Goal: Information Seeking & Learning: Understand process/instructions

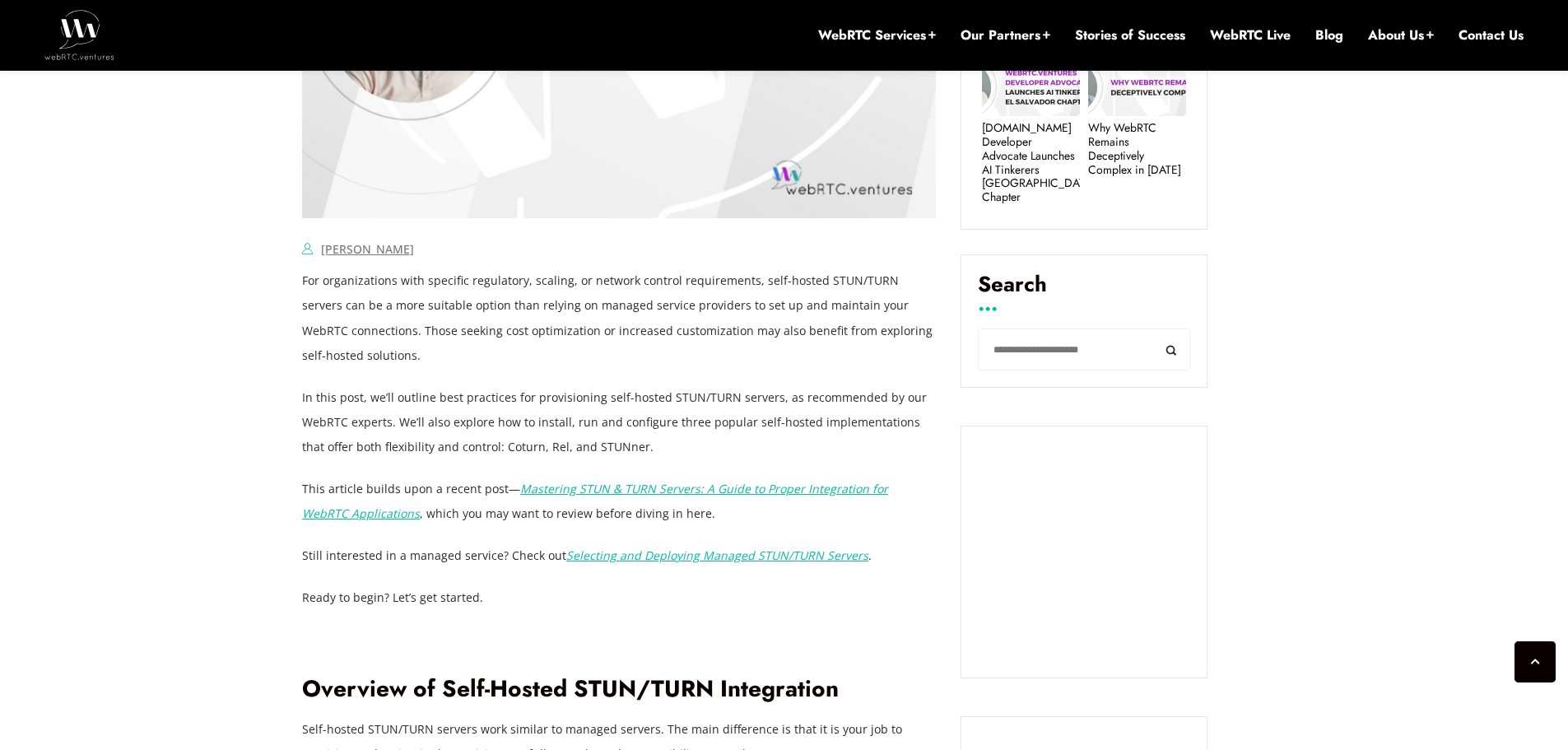
scroll to position [976, 0]
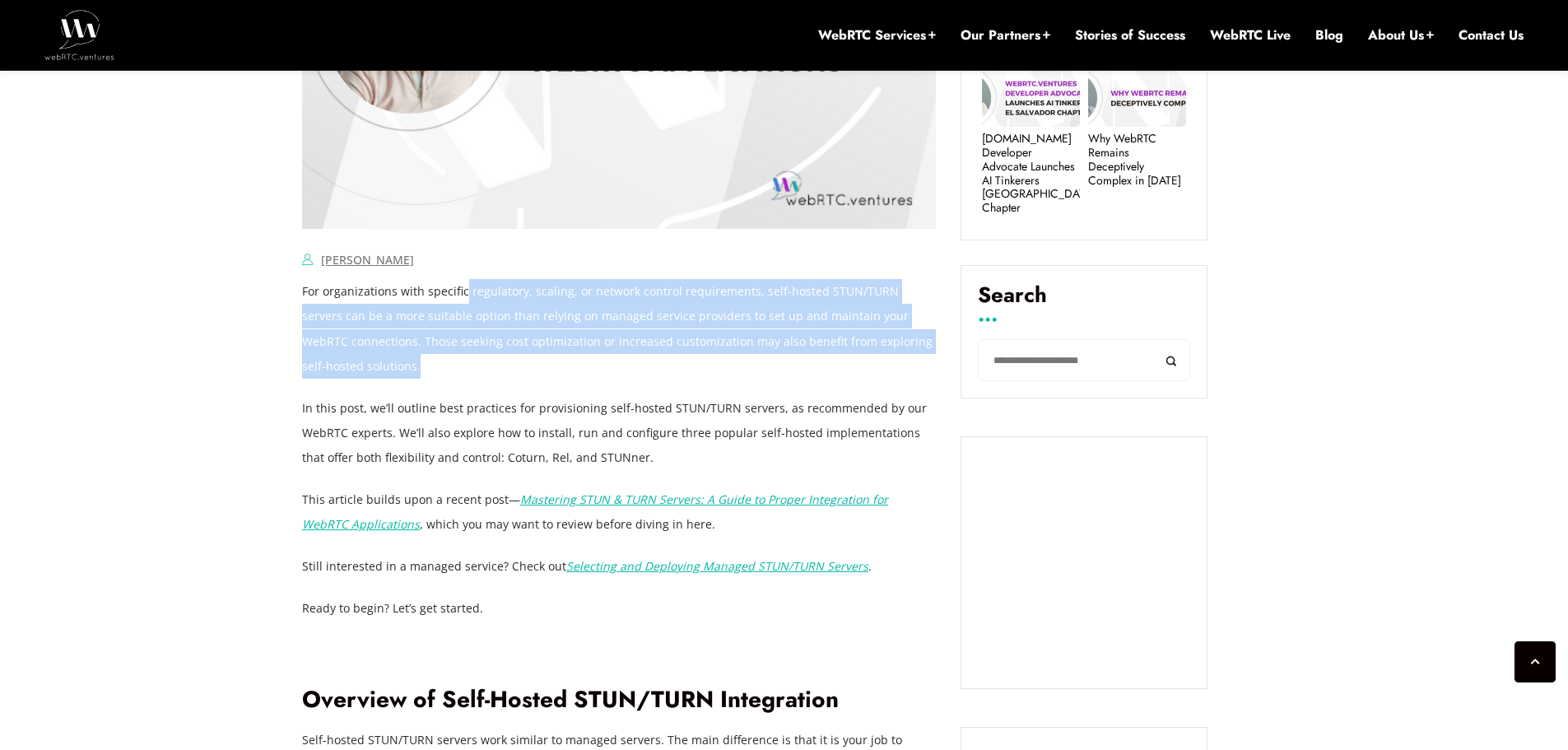
drag, startPoint x: 462, startPoint y: 296, endPoint x: 791, endPoint y: 370, distance: 337.2
click at [791, 370] on p "For organizations with specific regulatory, scaling, or network control require…" at bounding box center [619, 328] width 633 height 99
click at [650, 343] on p "For organizations with specific regulatory, scaling, or network control require…" at bounding box center [619, 328] width 633 height 99
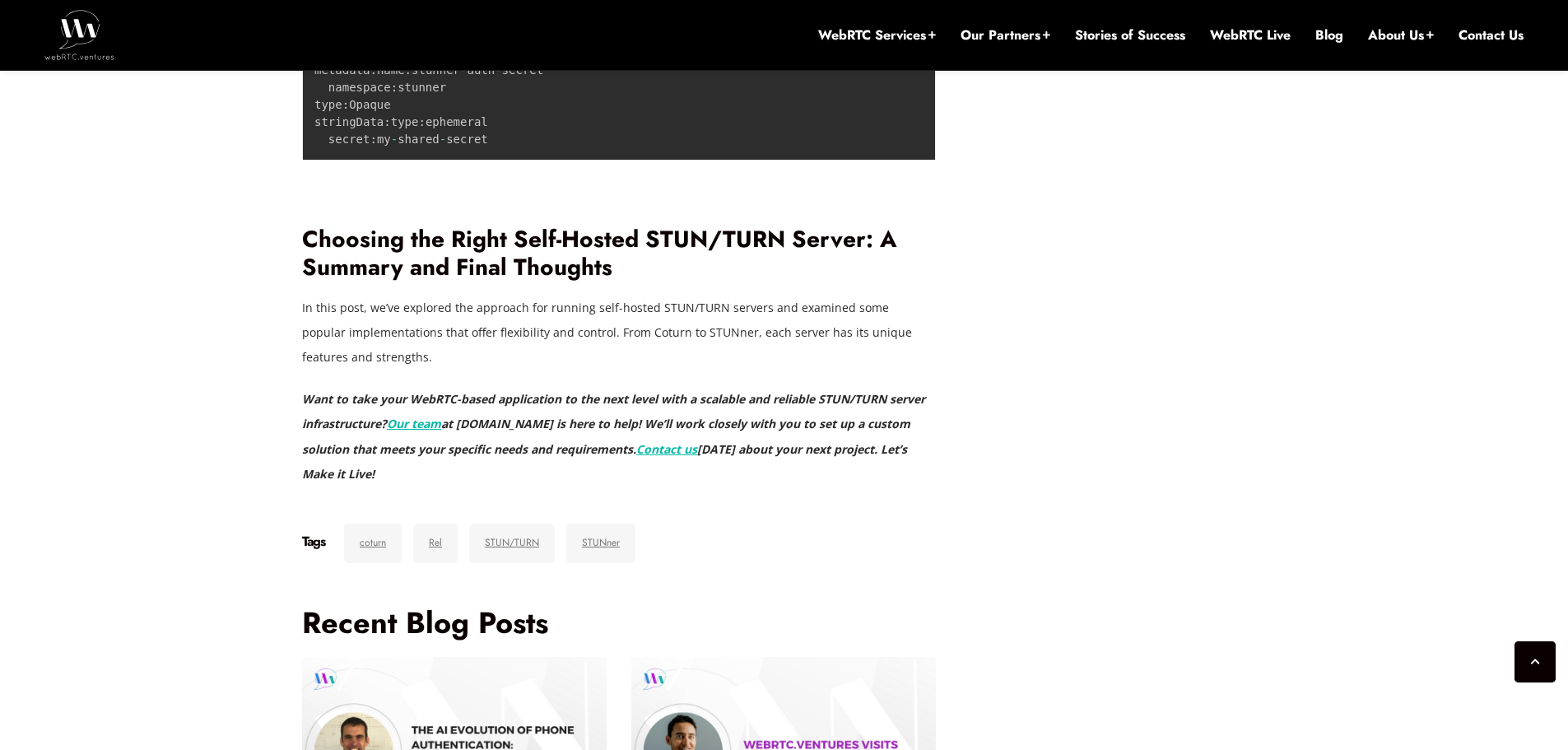
scroll to position [6081, 0]
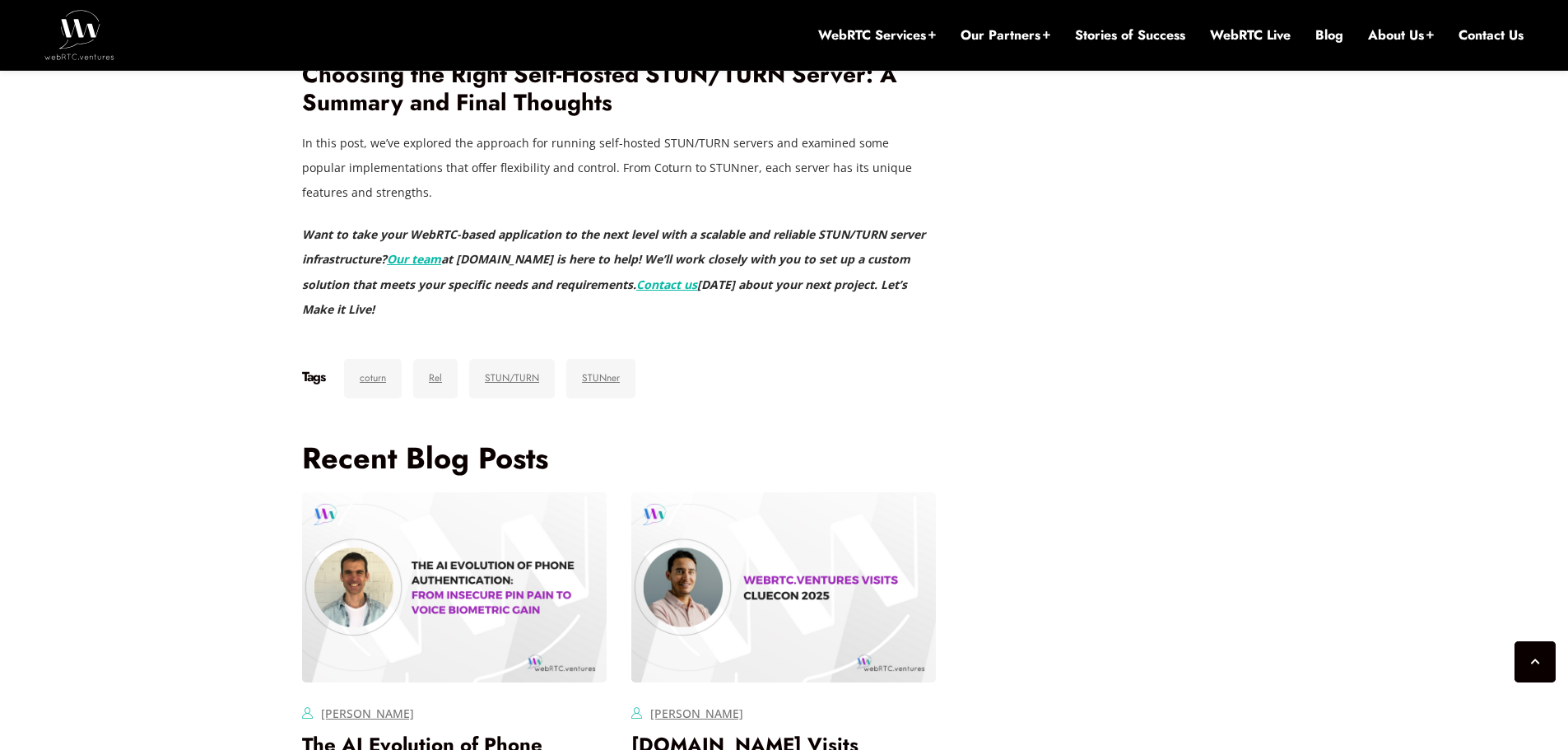
click at [620, 205] on p "In this post, we’ve explored the approach for running self-hosted STUN/TURN ser…" at bounding box center [619, 168] width 633 height 74
click at [619, 205] on p "In this post, we’ve explored the approach for running self-hosted STUN/TURN ser…" at bounding box center [619, 168] width 633 height 74
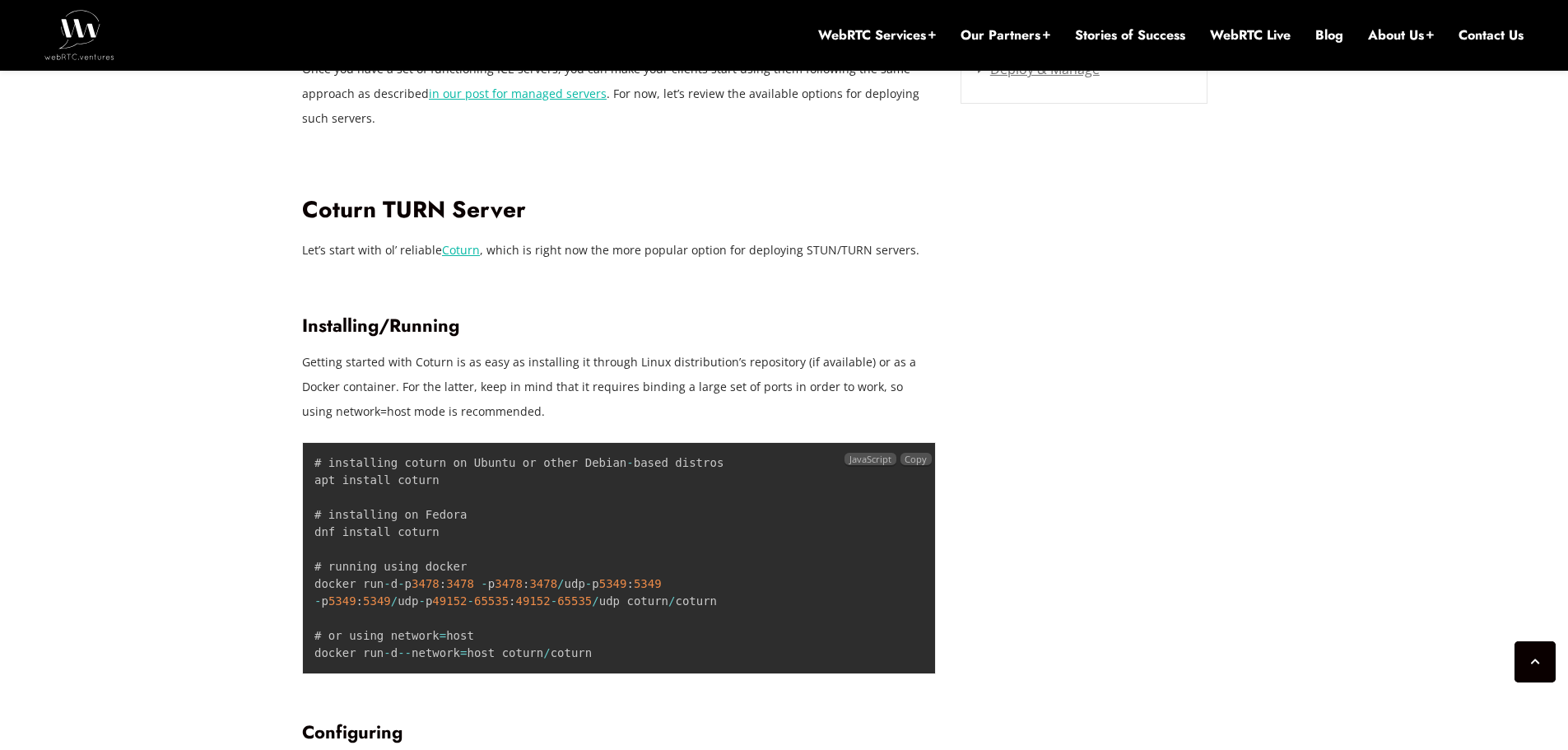
scroll to position [2532, 0]
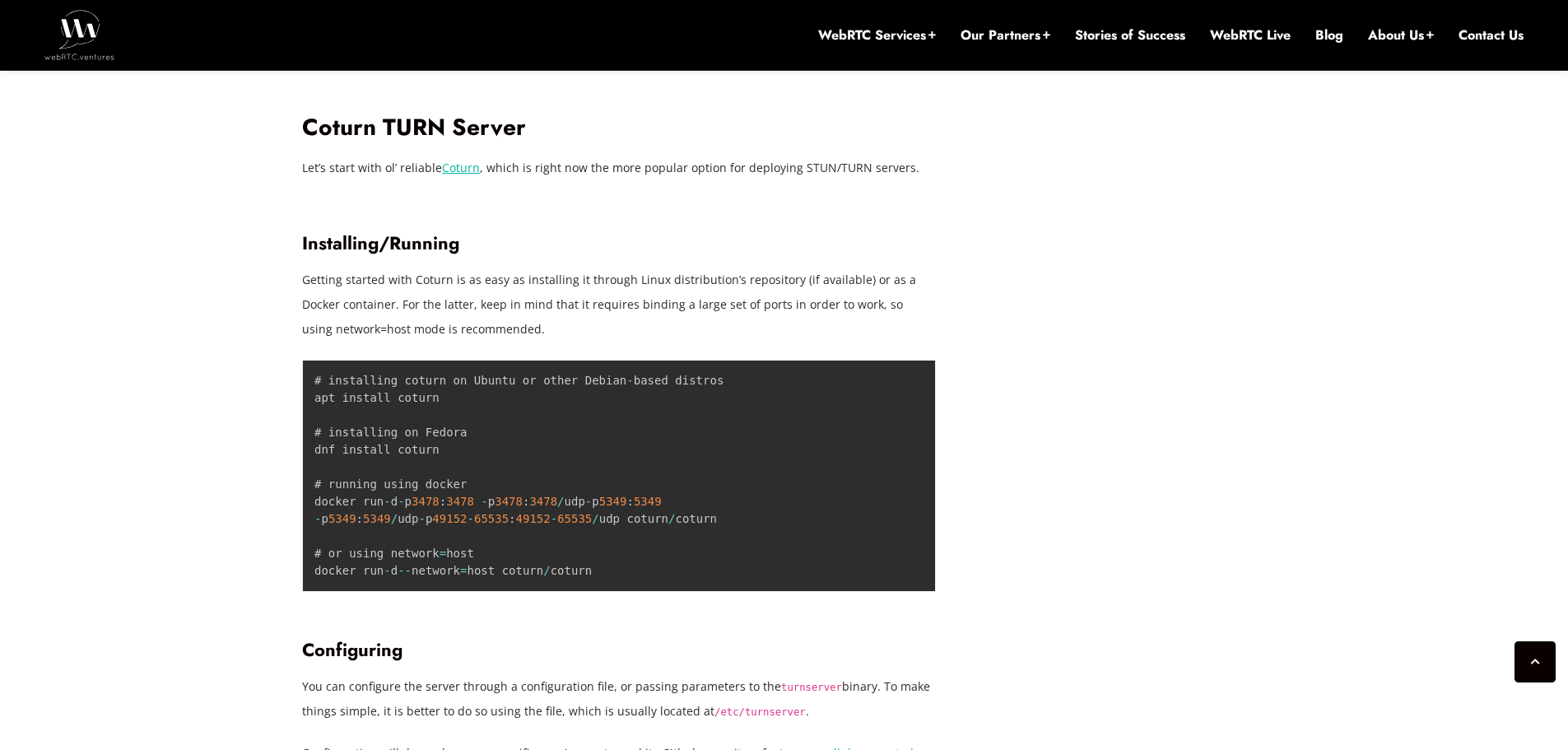
click at [889, 269] on p "Getting started with Coturn is as easy as installing it through Linux distribut…" at bounding box center [619, 304] width 633 height 74
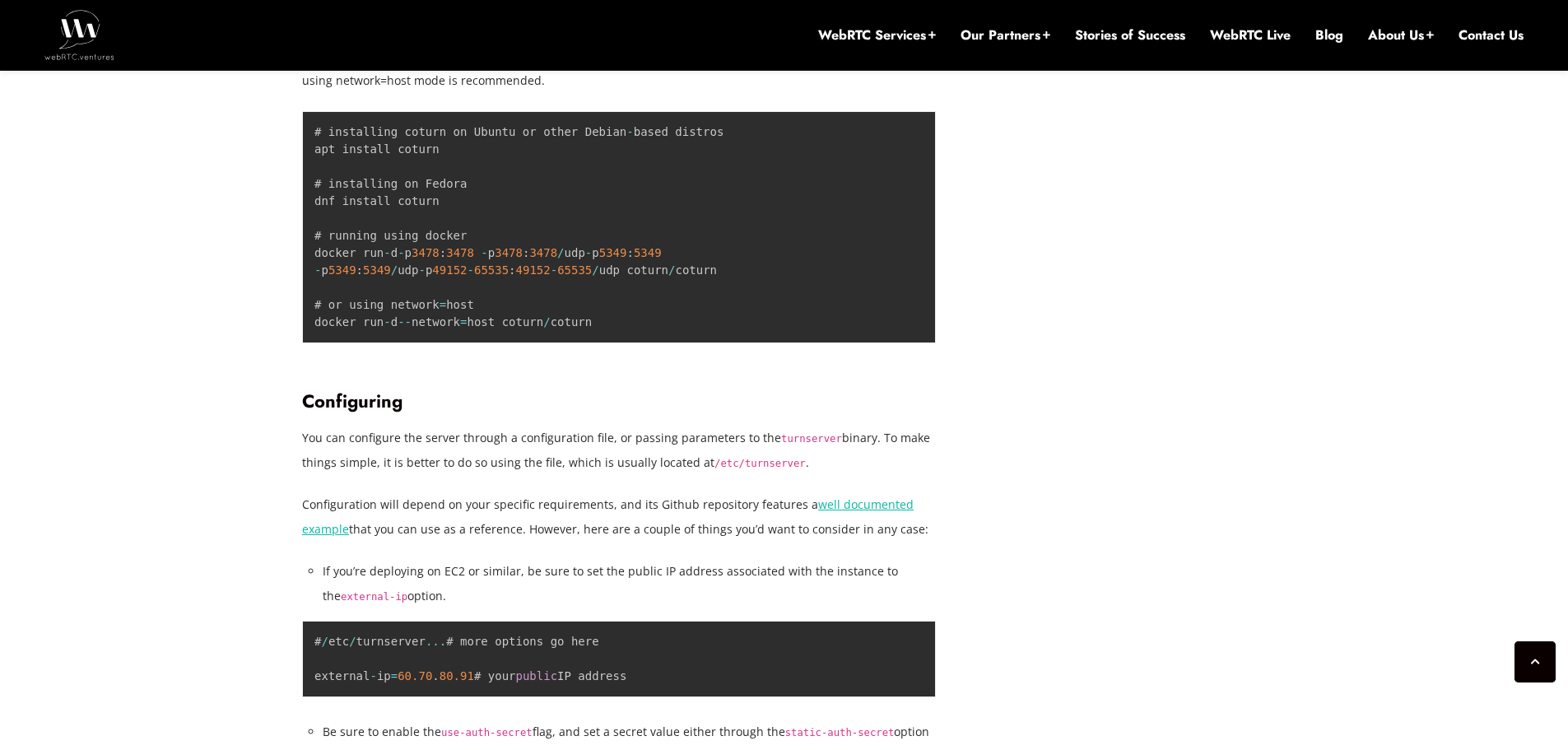
scroll to position [2862, 0]
